Goal: Task Accomplishment & Management: Manage account settings

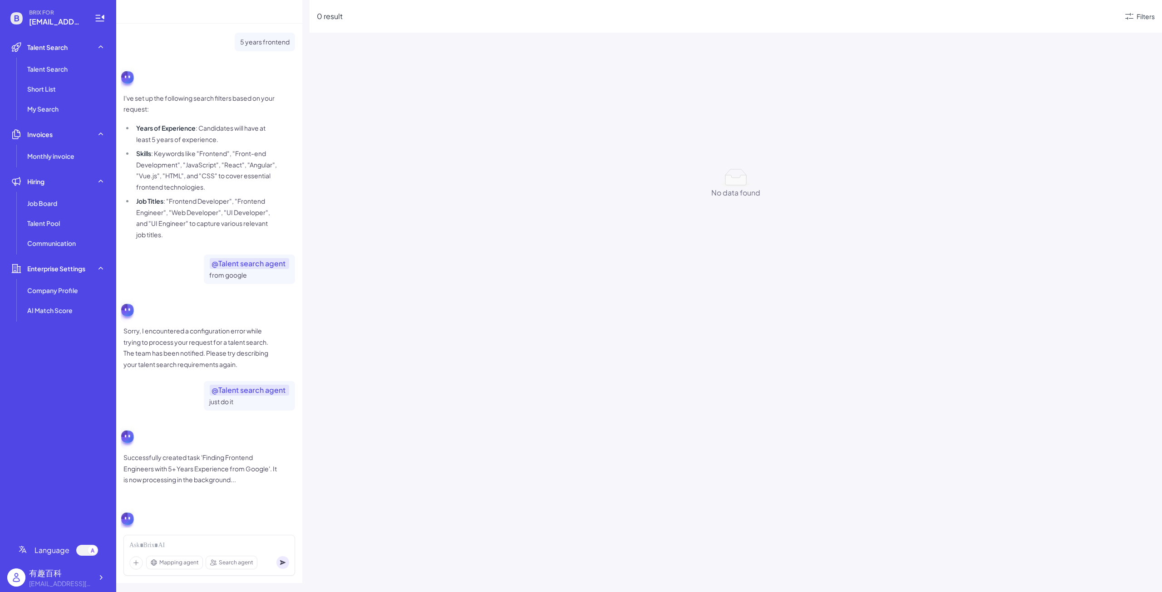
scroll to position [102, 0]
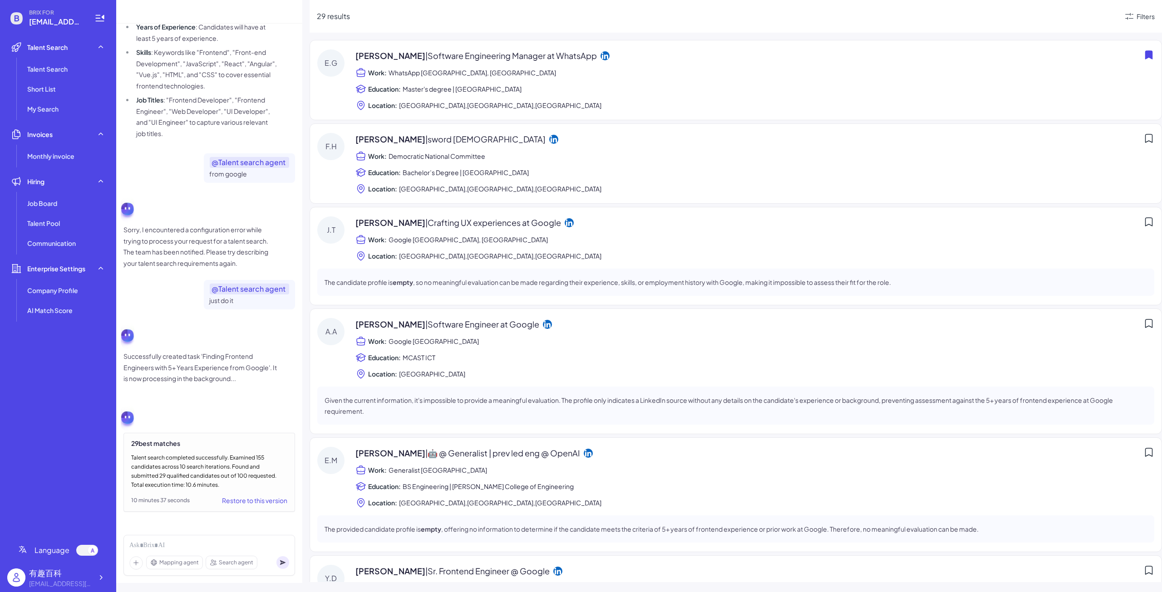
click at [1145, 136] on icon at bounding box center [1148, 138] width 11 height 11
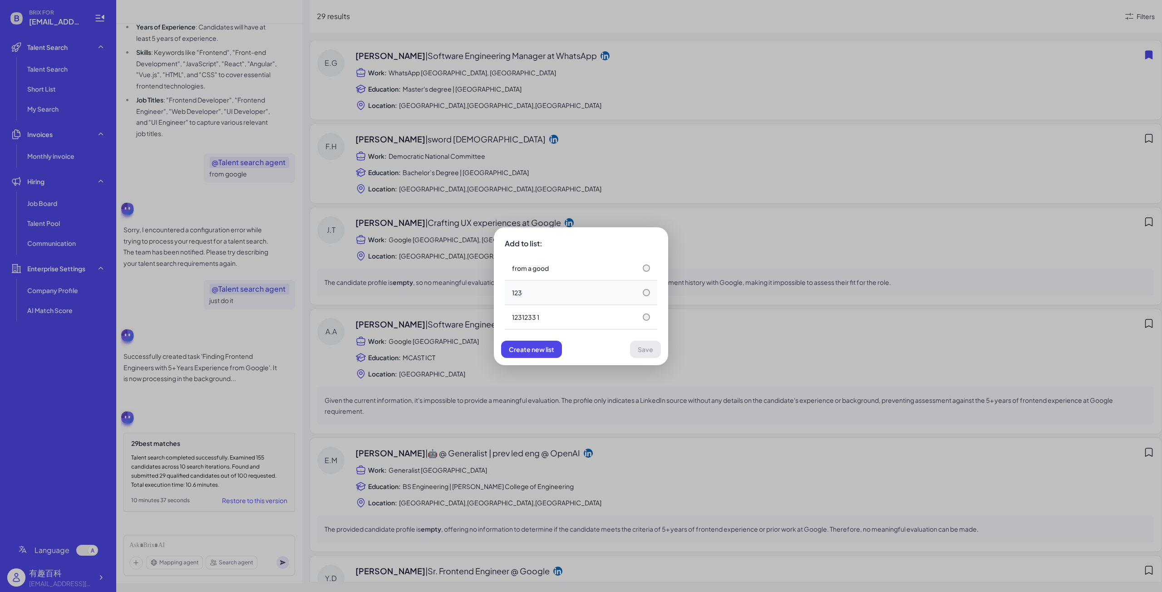
click at [594, 293] on div "123" at bounding box center [581, 292] width 138 height 9
click at [639, 352] on span "Save" at bounding box center [645, 349] width 15 height 8
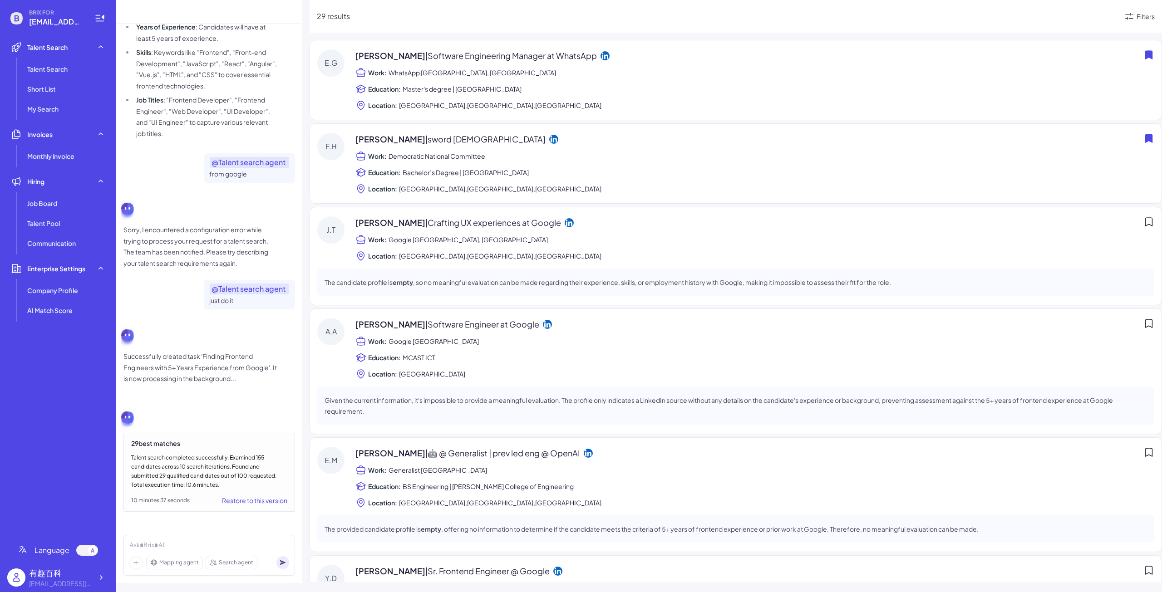
click at [1143, 221] on icon at bounding box center [1148, 222] width 11 height 11
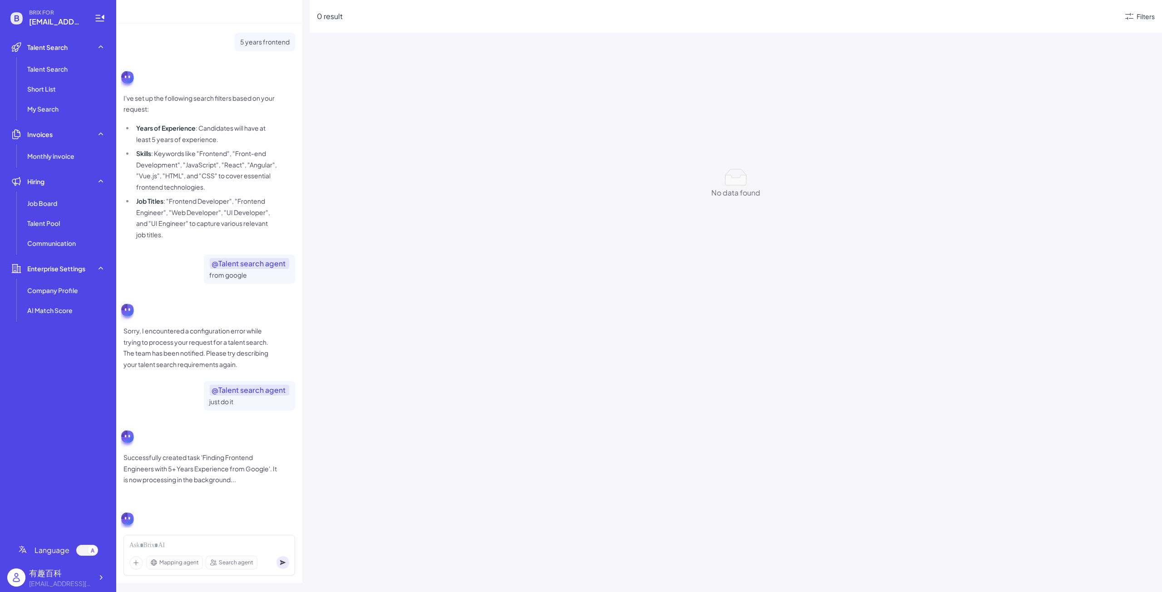
scroll to position [102, 0]
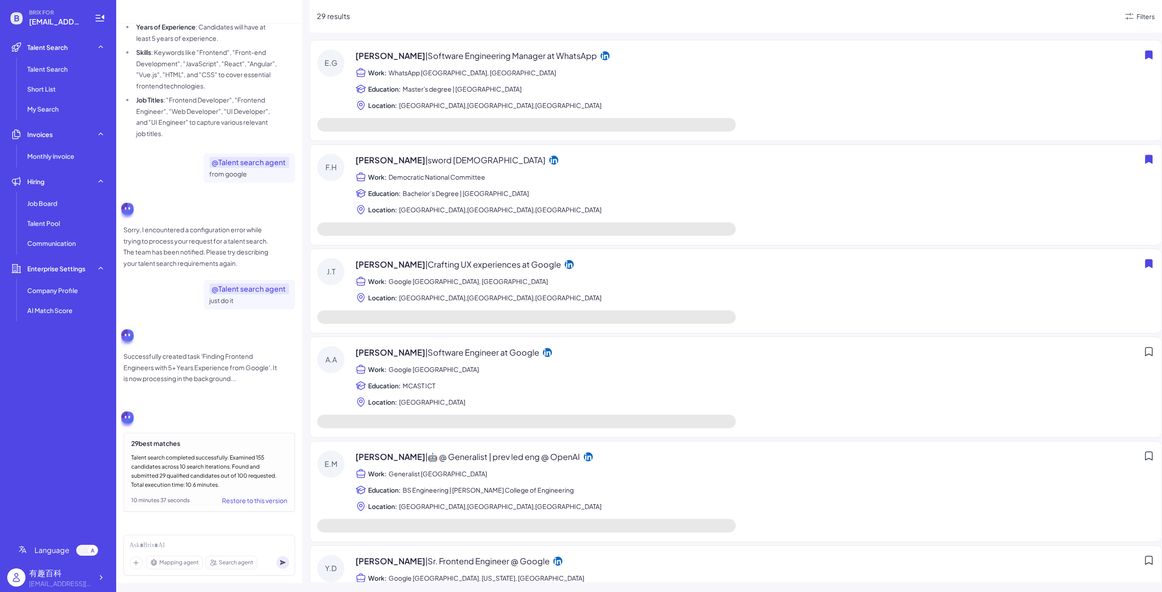
click at [1145, 264] on icon at bounding box center [1149, 263] width 8 height 9
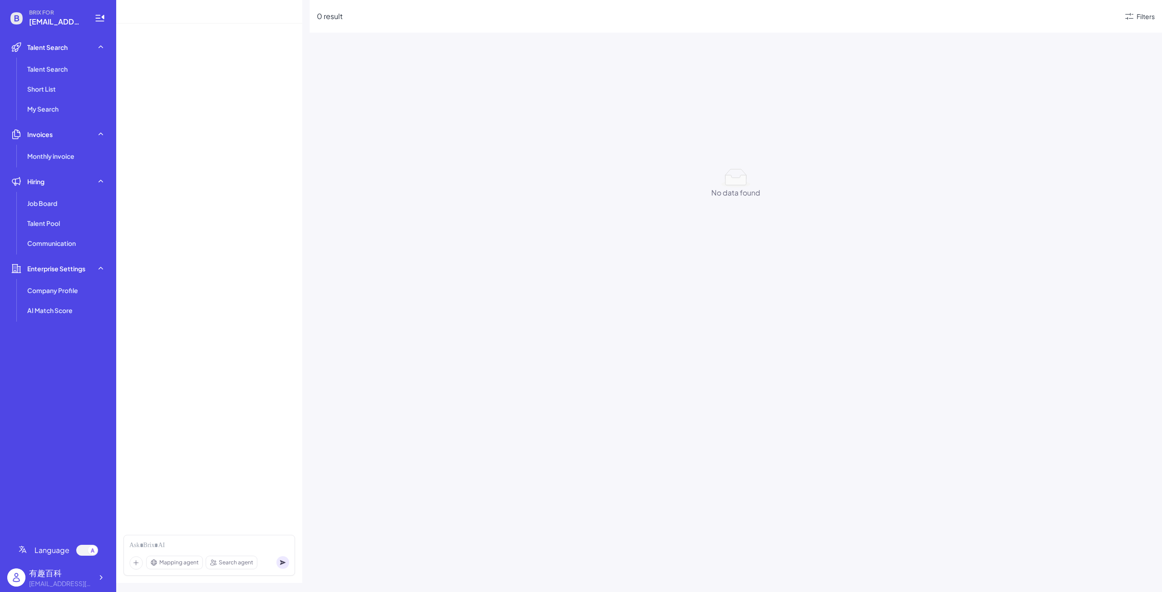
scroll to position [102, 0]
